Goal: Find specific page/section: Find specific page/section

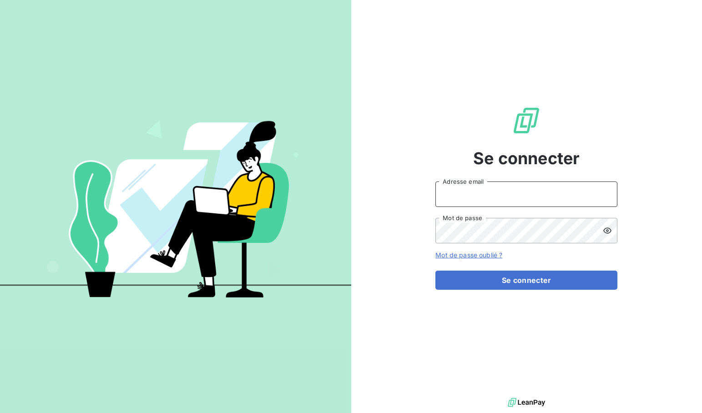
type input "[EMAIL_ADDRESS][DOMAIN_NAME]"
click at [526, 280] on button "Se connecter" at bounding box center [526, 280] width 182 height 19
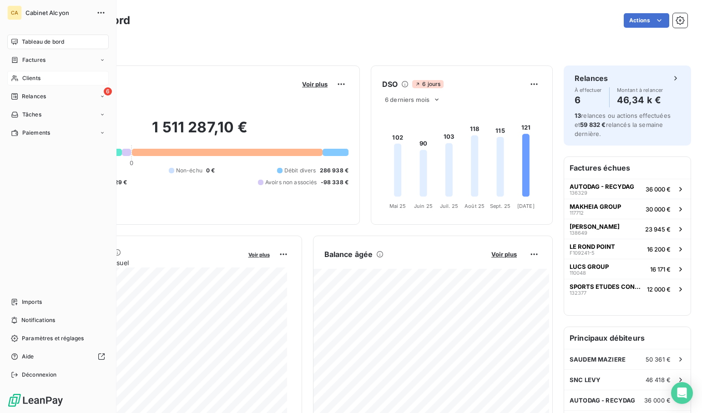
click at [35, 75] on span "Clients" at bounding box center [31, 78] width 18 height 8
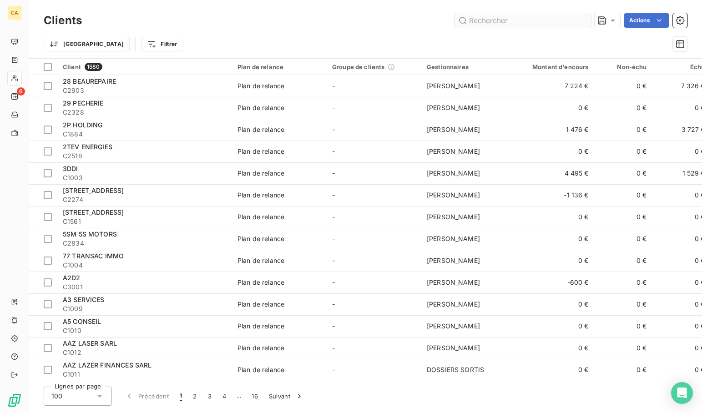
click at [494, 21] on input "text" at bounding box center [522, 20] width 136 height 15
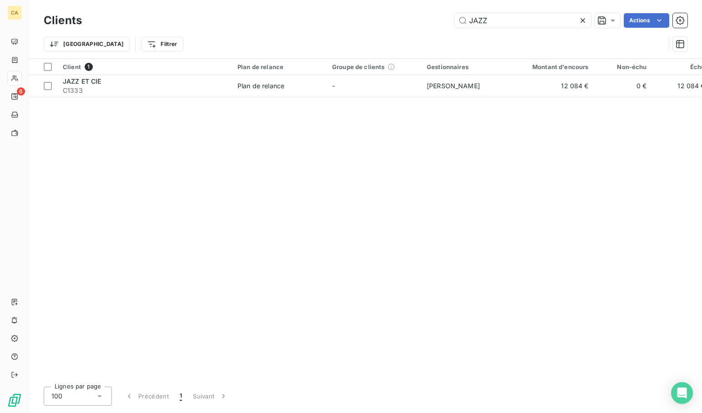
type input "JAZZ"
click at [464, 166] on div "Client 1 Plan de relance Groupe de clients Gestionnaires Montant d'encours Non-…" at bounding box center [365, 219] width 673 height 321
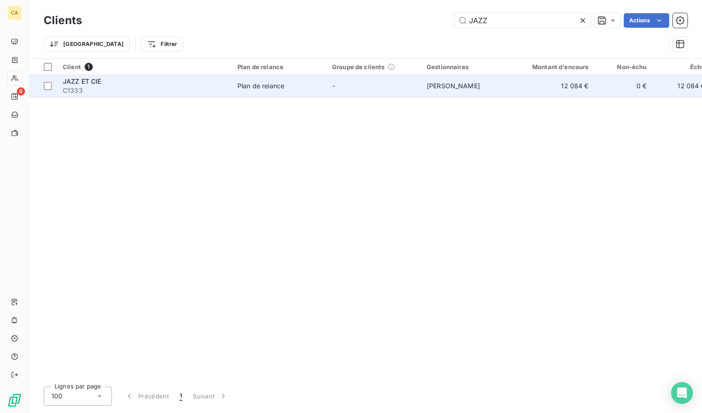
click at [331, 88] on td "-" at bounding box center [374, 86] width 95 height 22
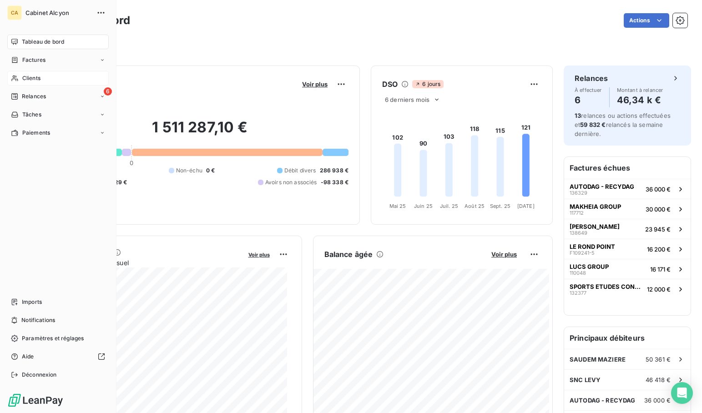
click at [35, 76] on span "Clients" at bounding box center [31, 78] width 18 height 8
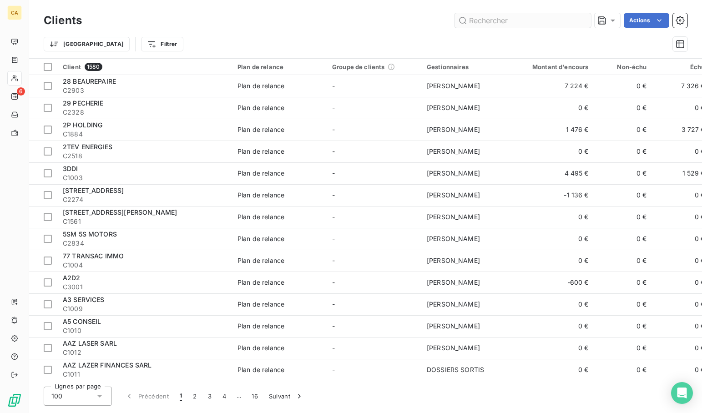
click at [493, 21] on input "text" at bounding box center [522, 20] width 136 height 15
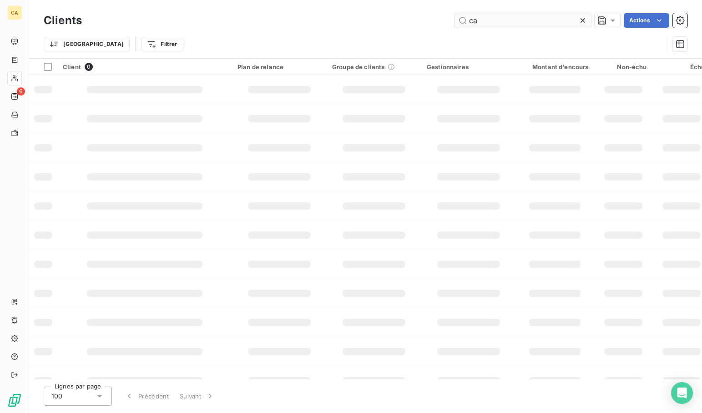
type input "c"
type input "k"
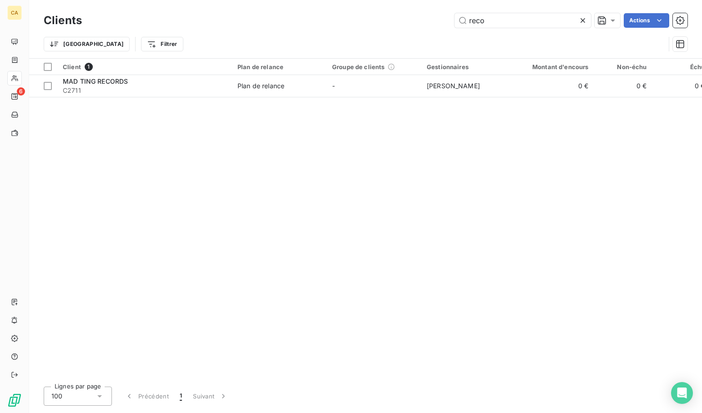
click at [470, 194] on div "Client 1 Plan de relance Groupe de clients Gestionnaires Montant d'encours Non-…" at bounding box center [365, 219] width 673 height 321
drag, startPoint x: 499, startPoint y: 19, endPoint x: 424, endPoint y: 11, distance: 75.0
click at [424, 11] on div "Clients reco Actions" at bounding box center [366, 20] width 644 height 19
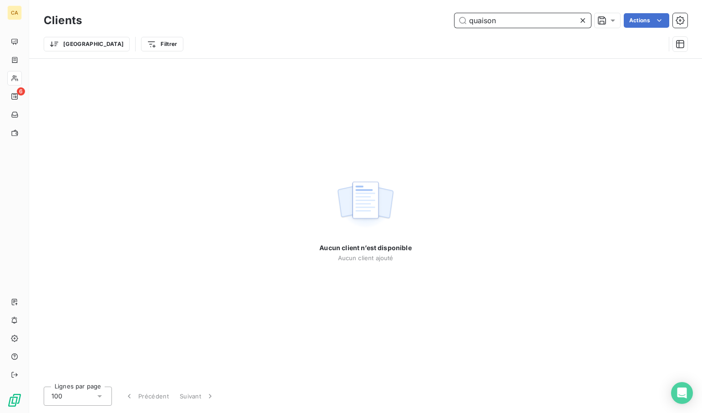
type input "nuaison"
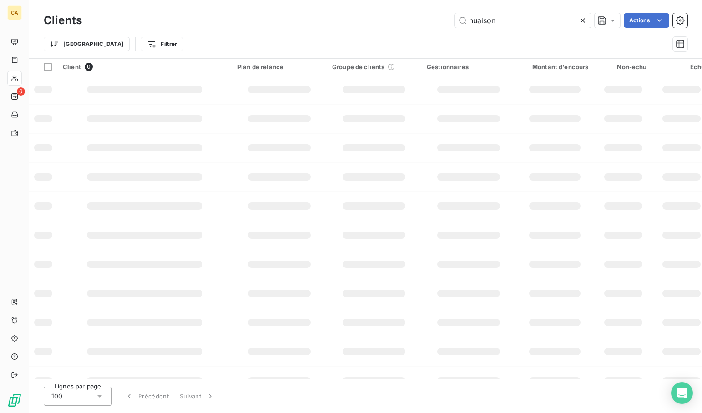
click at [449, 159] on td at bounding box center [468, 147] width 95 height 29
